Goal: Check status: Check status

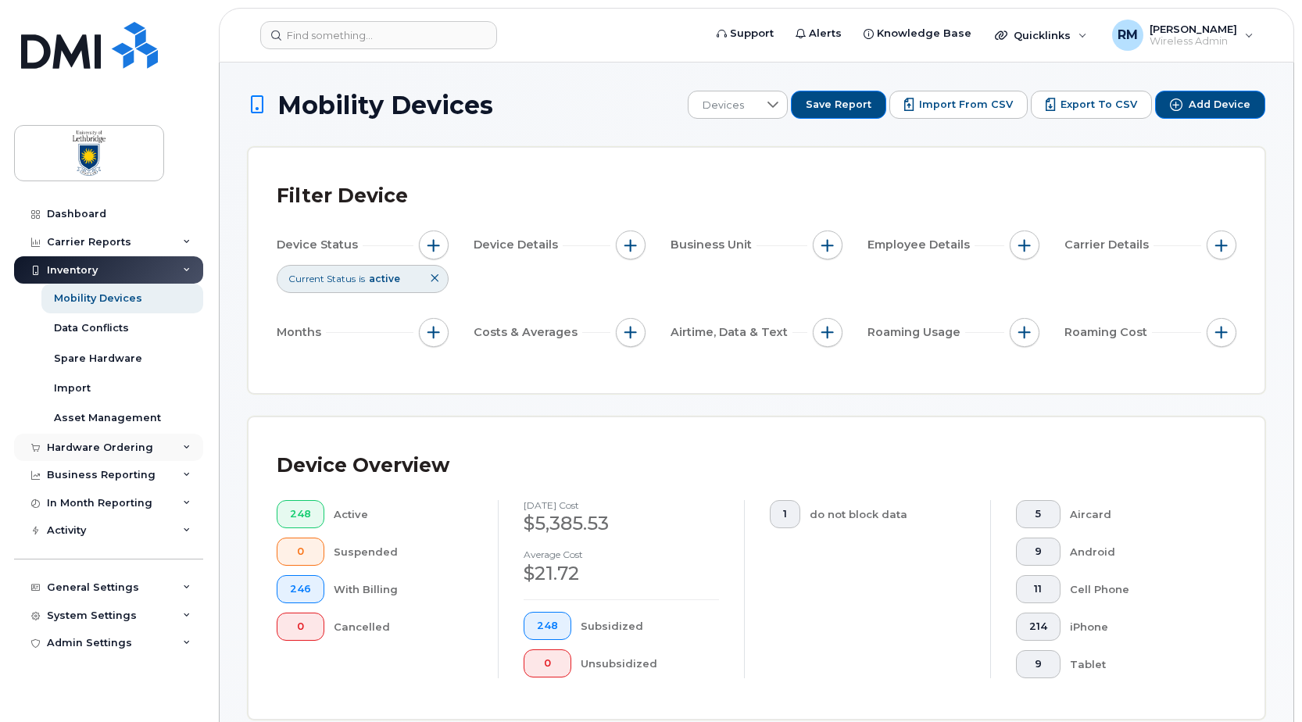
click at [84, 448] on div "Hardware Ordering" at bounding box center [100, 448] width 106 height 13
click at [70, 500] on div "Orders" at bounding box center [73, 506] width 38 height 14
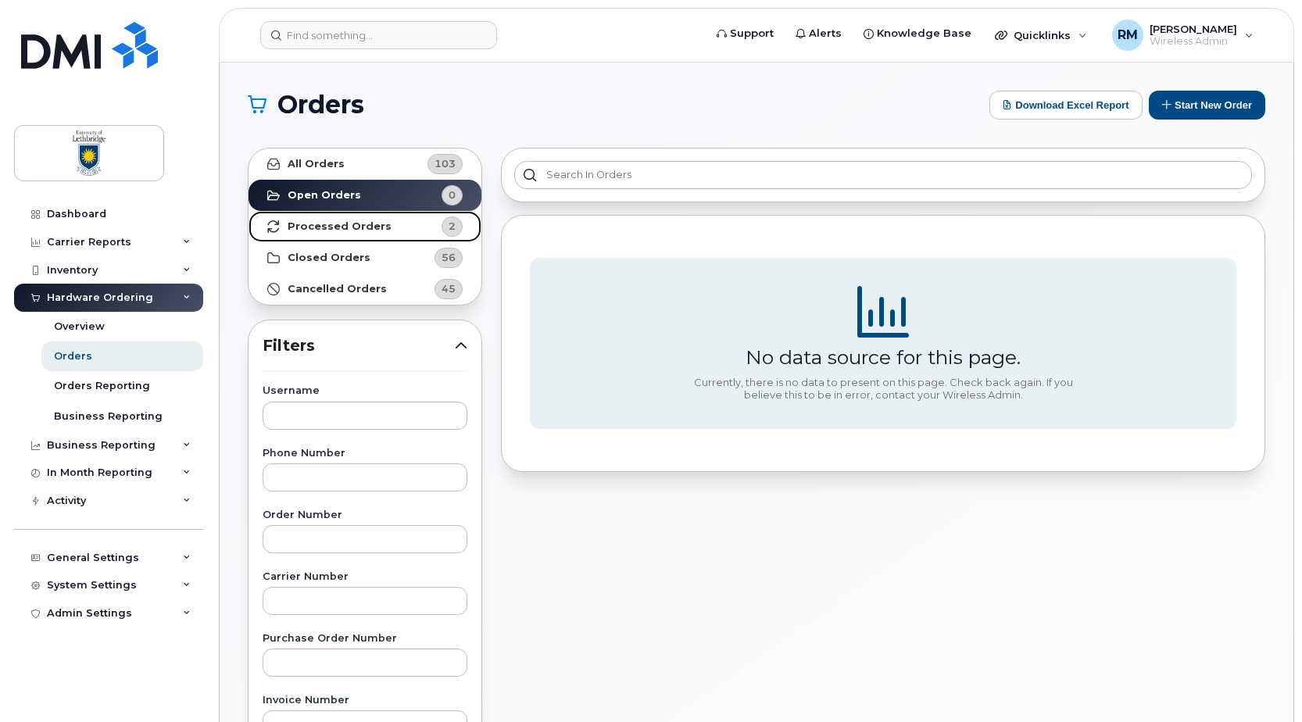
click at [338, 227] on strong "Processed Orders" at bounding box center [340, 226] width 104 height 13
click at [320, 225] on strong "Processed Orders" at bounding box center [340, 226] width 104 height 13
